Goal: Find specific page/section: Find specific page/section

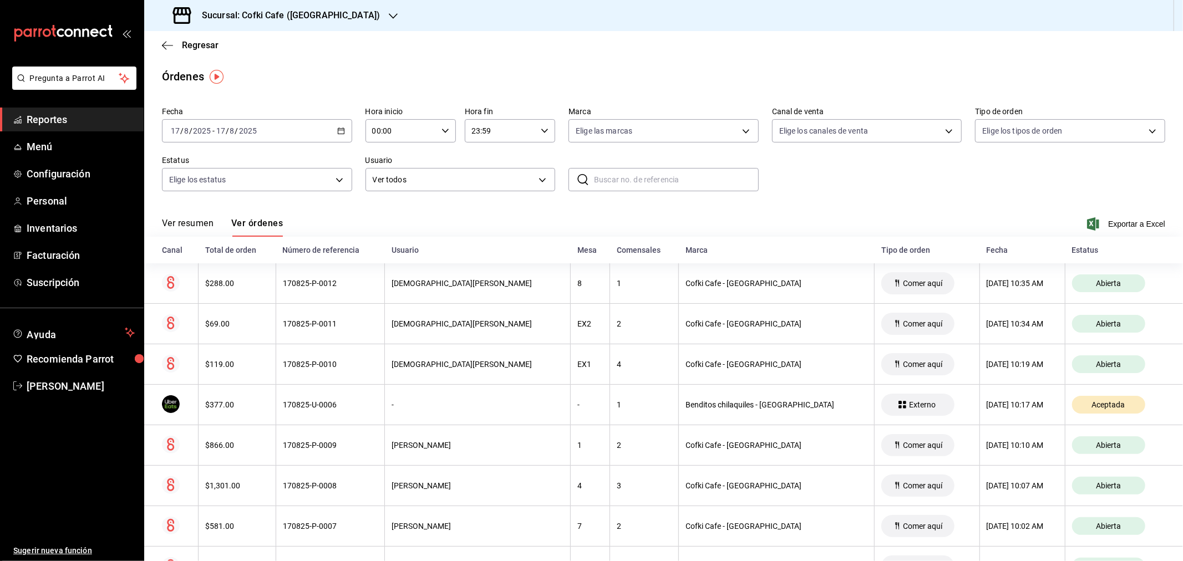
click at [183, 215] on div "Ver resumen Ver órdenes Exportar a Excel" at bounding box center [663, 221] width 1003 height 32
click at [186, 227] on button "Ver resumen" at bounding box center [188, 227] width 52 height 19
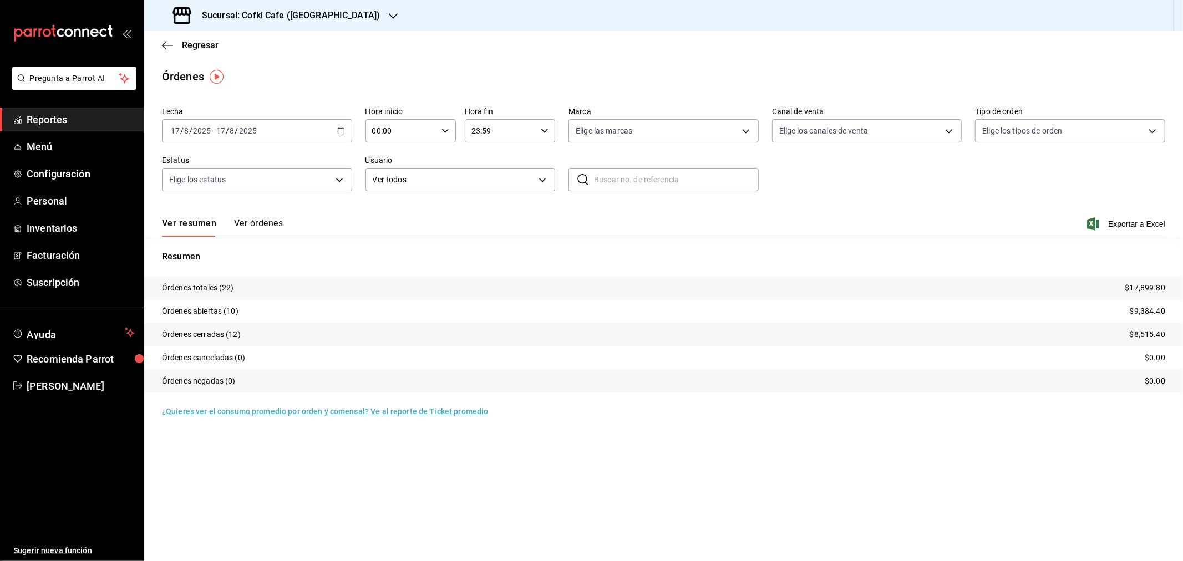
click at [350, 23] on div "Sucursal: Cofki Cafe ([GEOGRAPHIC_DATA])" at bounding box center [277, 15] width 249 height 31
click at [244, 47] on span "Cofki Kid-Friendly Café (MTY)" at bounding box center [204, 48] width 103 height 12
click at [190, 48] on span "Regresar" at bounding box center [200, 45] width 37 height 11
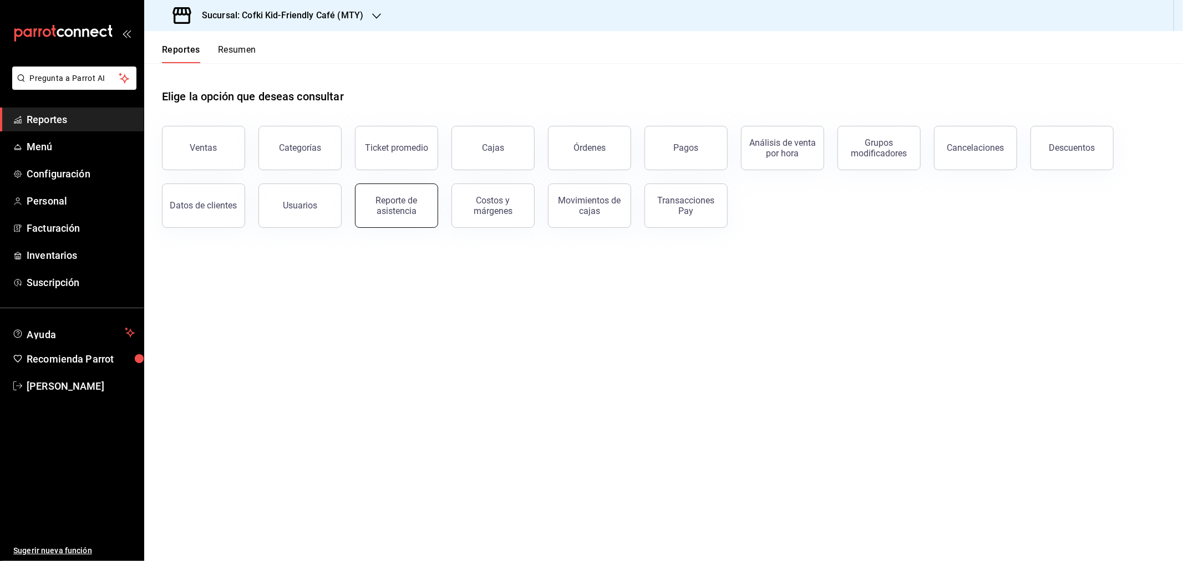
click at [389, 206] on div "Reporte de asistencia" at bounding box center [396, 205] width 69 height 21
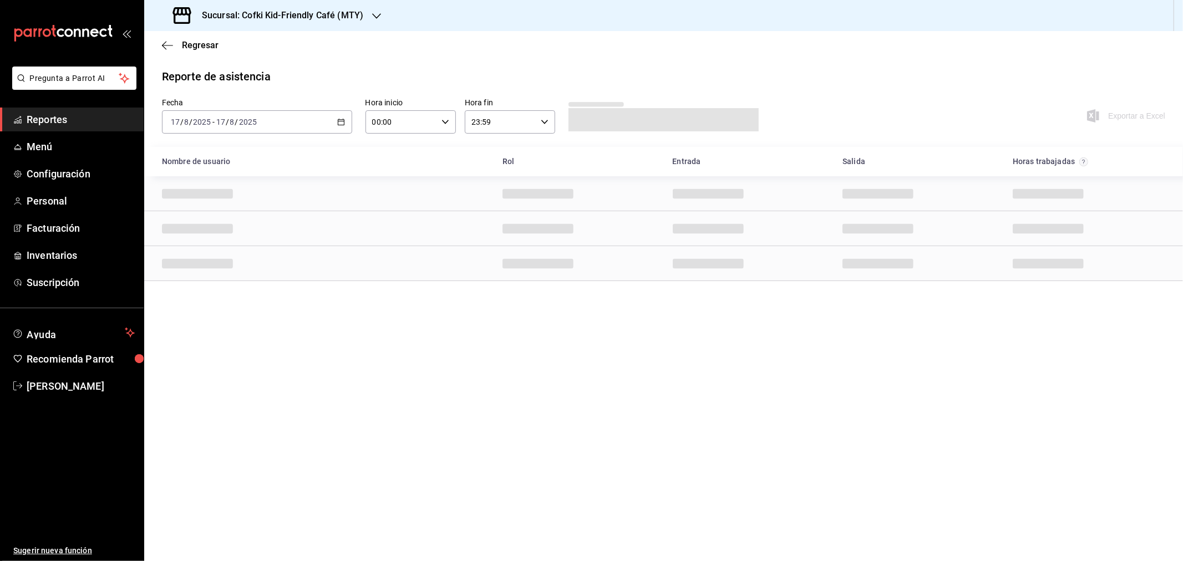
drag, startPoint x: 712, startPoint y: 22, endPoint x: 416, endPoint y: 59, distance: 298.9
click at [416, 59] on div "Regresar" at bounding box center [663, 45] width 1038 height 28
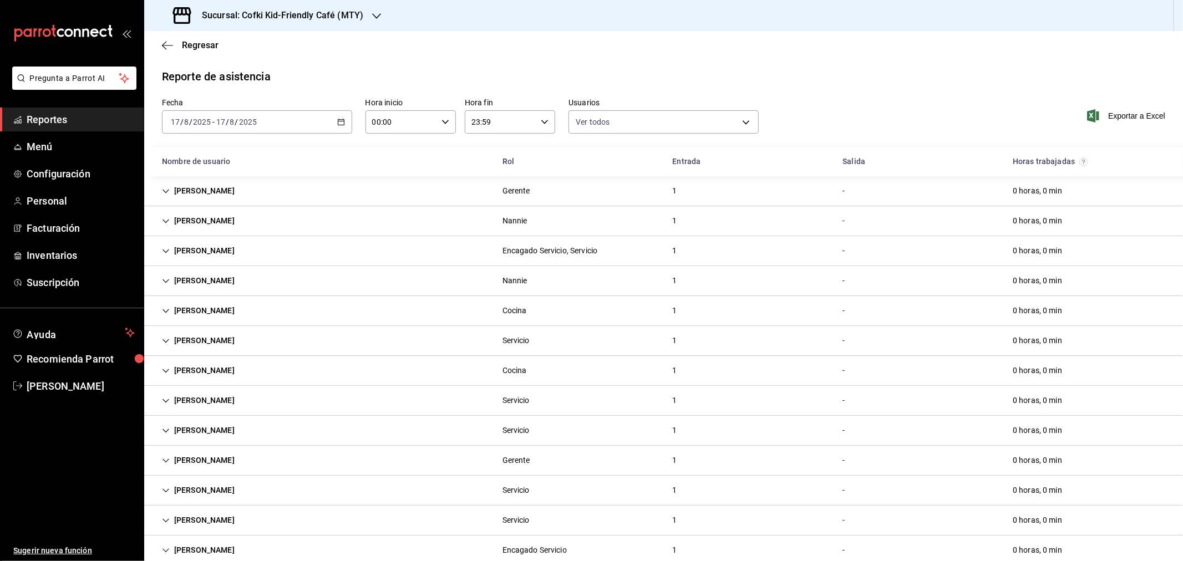
click at [351, 16] on h3 "Sucursal: Cofki Kid-Friendly Café (MTY)" at bounding box center [278, 15] width 170 height 13
click at [235, 69] on div "Cofki Cafe ([GEOGRAPHIC_DATA])" at bounding box center [227, 73] width 149 height 12
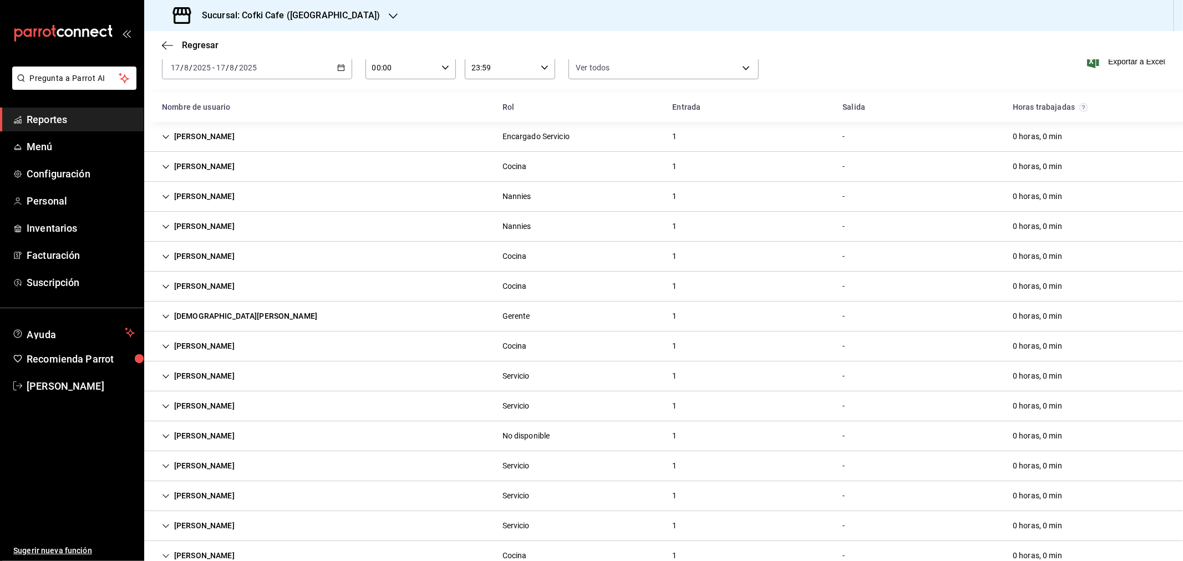
scroll to position [82, 0]
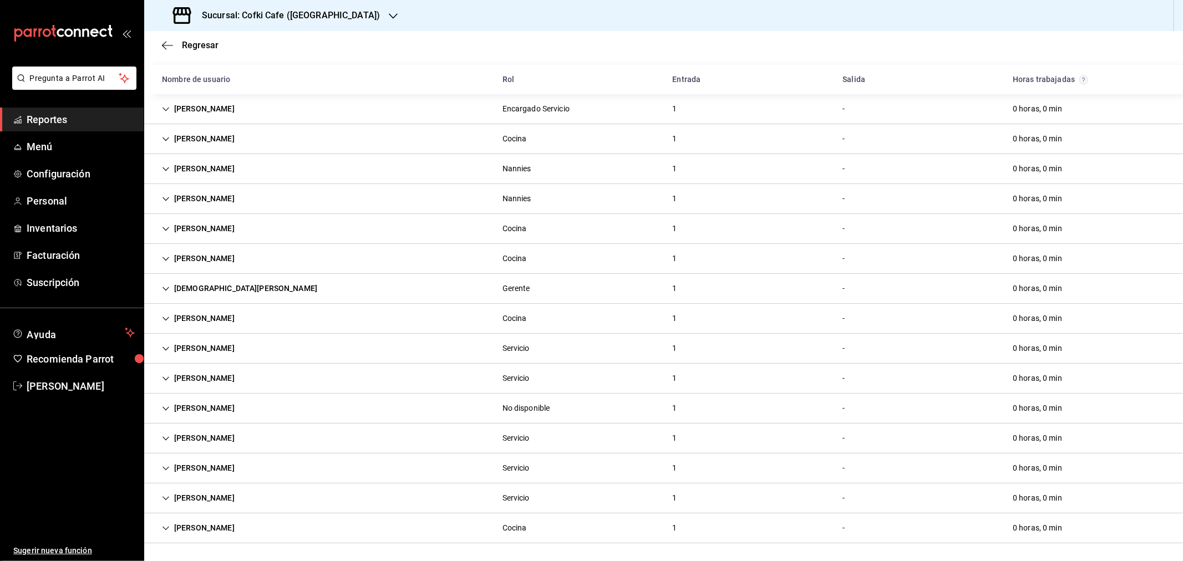
click at [82, 446] on ul "Sugerir nueva función" at bounding box center [72, 480] width 144 height 164
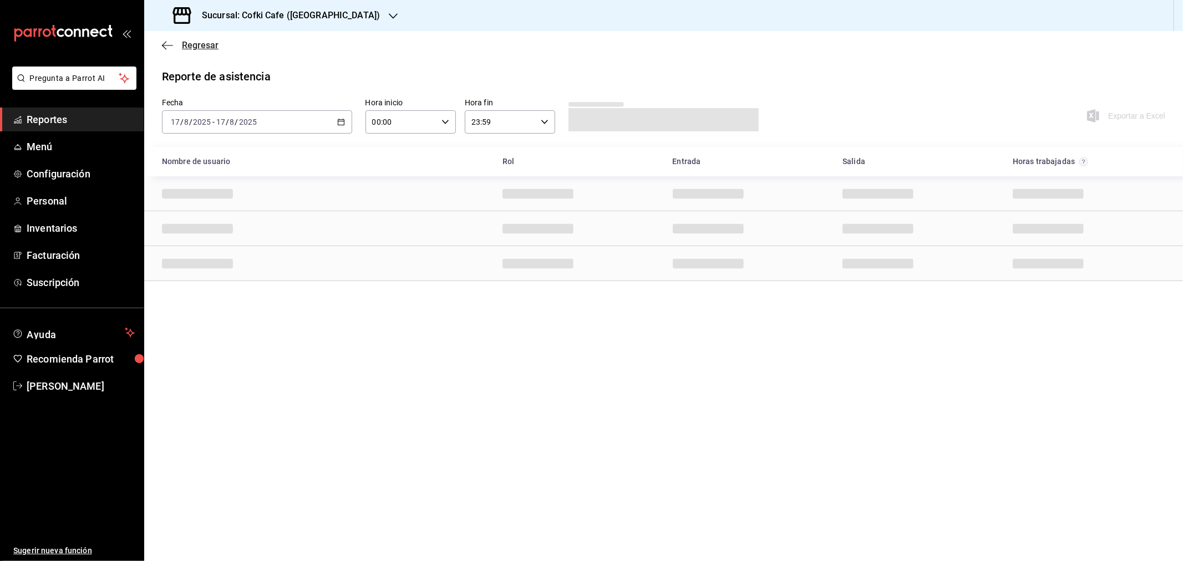
click at [189, 45] on span "Regresar" at bounding box center [200, 45] width 37 height 11
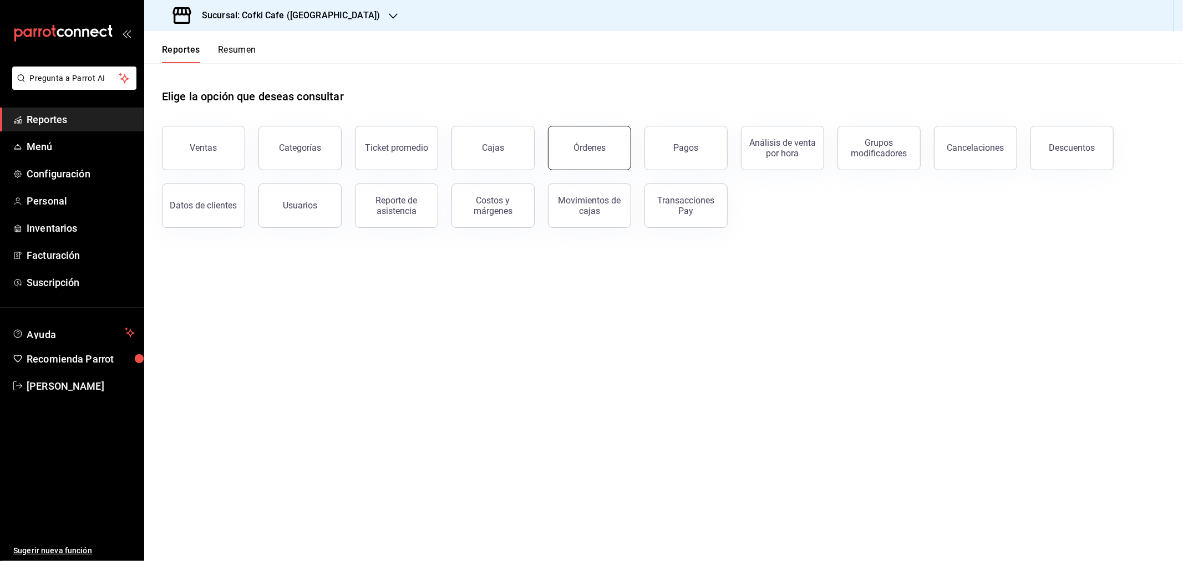
click at [608, 152] on button "Órdenes" at bounding box center [589, 148] width 83 height 44
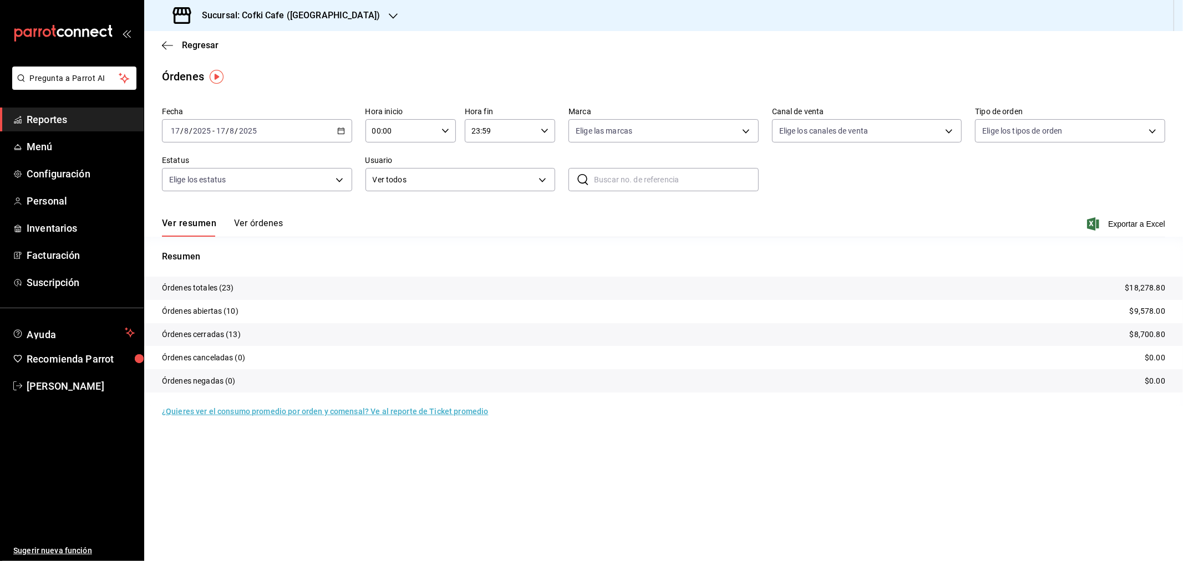
click at [325, 21] on h3 "Sucursal: Cofki Cafe ([GEOGRAPHIC_DATA])" at bounding box center [286, 15] width 187 height 13
click at [257, 53] on div "Cofki Kid-Friendly Café (MTY)" at bounding box center [227, 48] width 149 height 12
click at [251, 220] on button "Ver órdenes" at bounding box center [258, 227] width 49 height 19
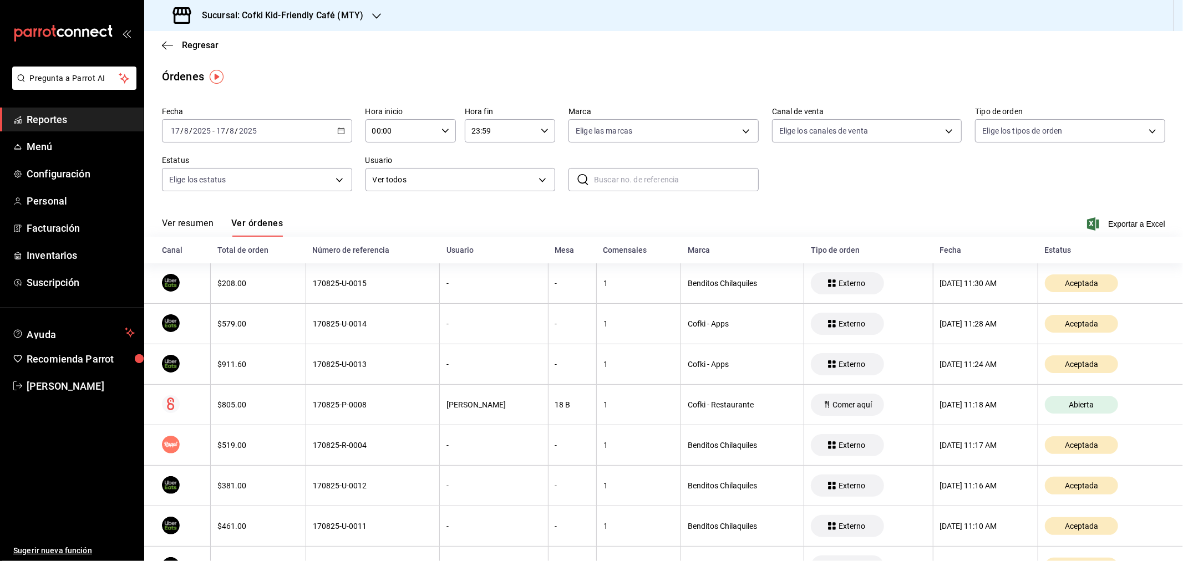
click at [204, 216] on div "Ver resumen Ver órdenes Exportar a Excel" at bounding box center [663, 221] width 1003 height 32
click at [204, 221] on button "Ver resumen" at bounding box center [188, 227] width 52 height 19
